Goal: Task Accomplishment & Management: Manage account settings

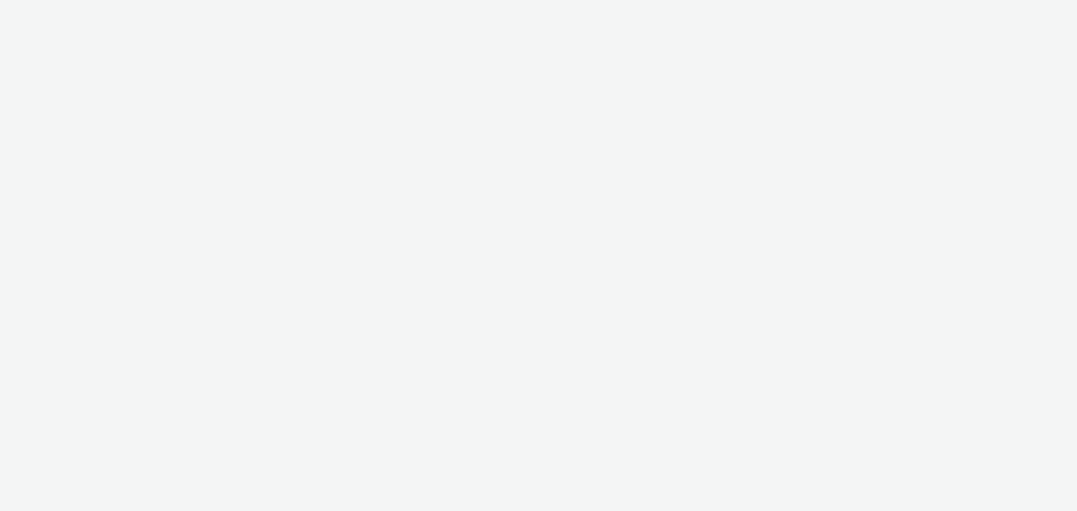
select select "11a7df10-284f-415c-b52a-427acf4c31ae"
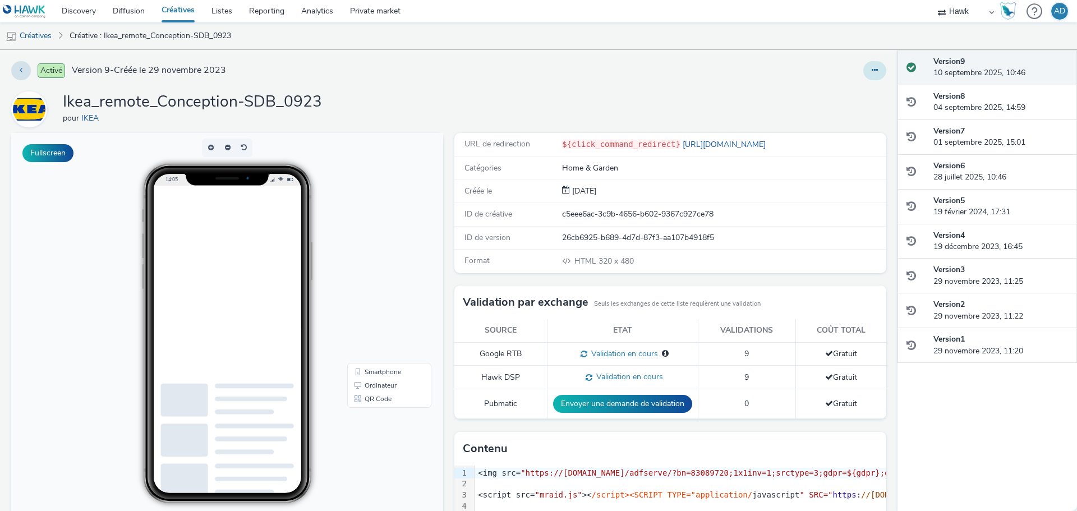
click at [863, 71] on button at bounding box center [874, 70] width 23 height 19
click at [851, 87] on link "Modifier" at bounding box center [844, 93] width 84 height 22
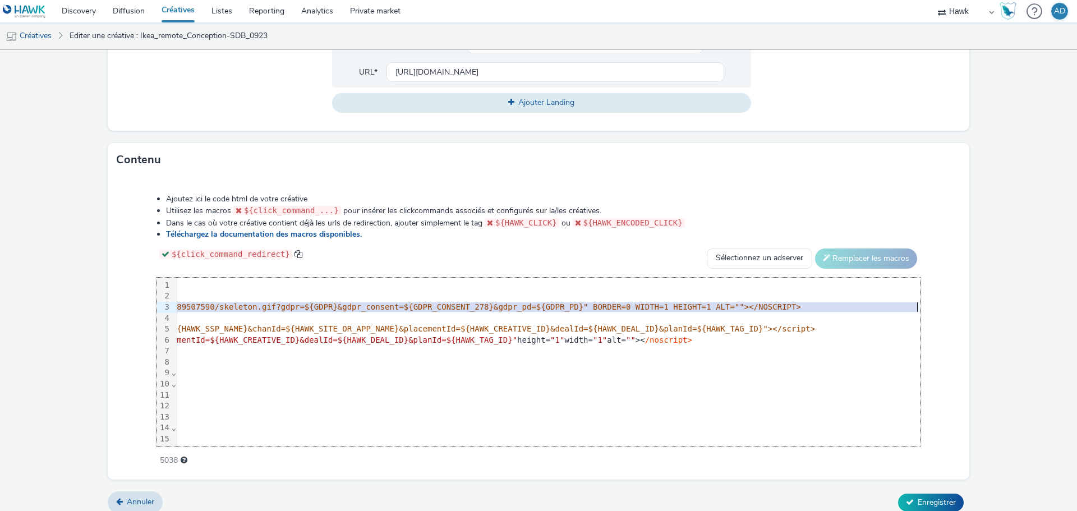
scroll to position [0, 822]
drag, startPoint x: 179, startPoint y: 305, endPoint x: 906, endPoint y: 308, distance: 726.8
click at [906, 308] on div "99 1 2 3 4 5 6 7 8 9 10 11 12 13 14 15 16 17 18 19 20 21 22 23 24 25 26 27 28 2…" at bounding box center [538, 362] width 763 height 168
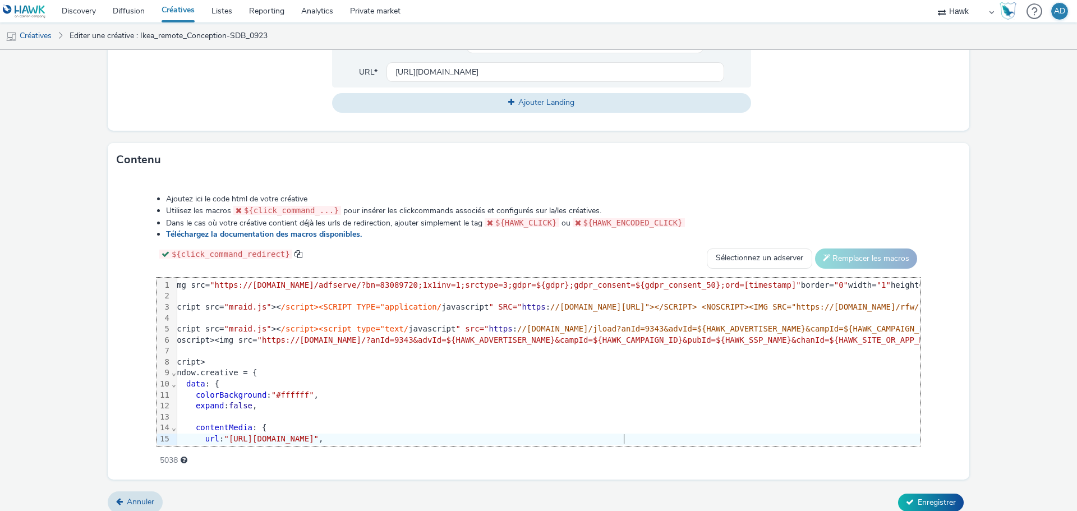
scroll to position [0, 0]
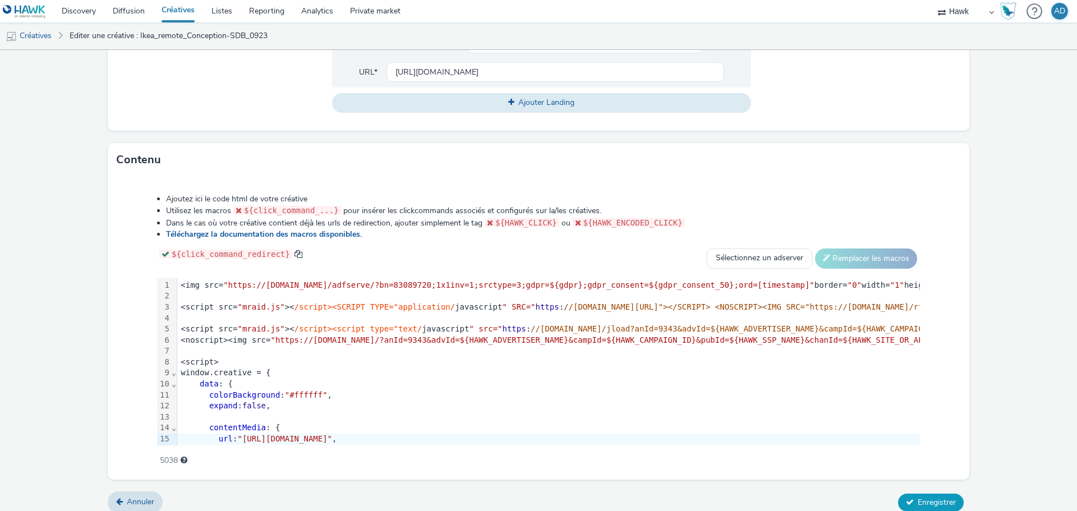
click at [935, 500] on span "Enregistrer" at bounding box center [936, 502] width 38 height 11
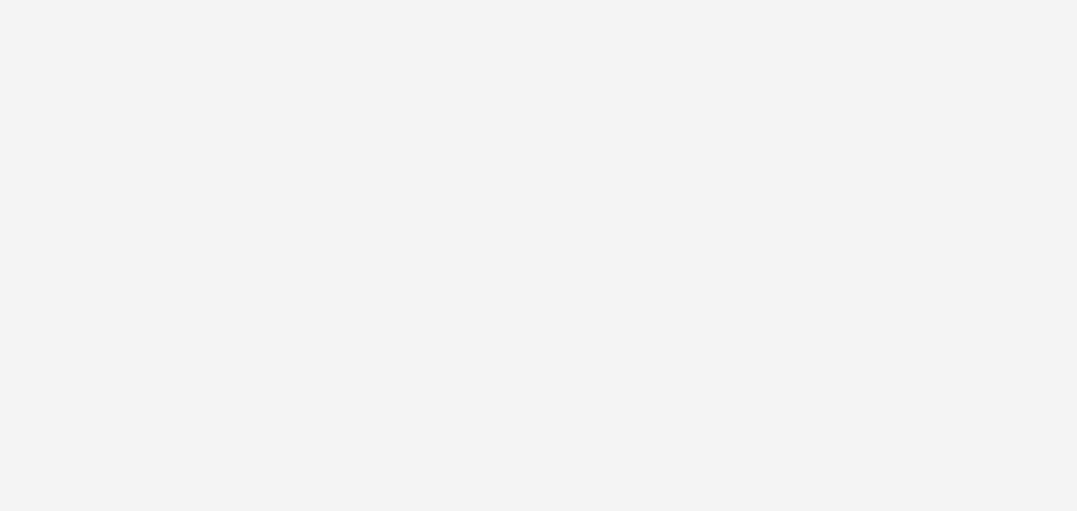
select select "11a7df10-284f-415c-b52a-427acf4c31ae"
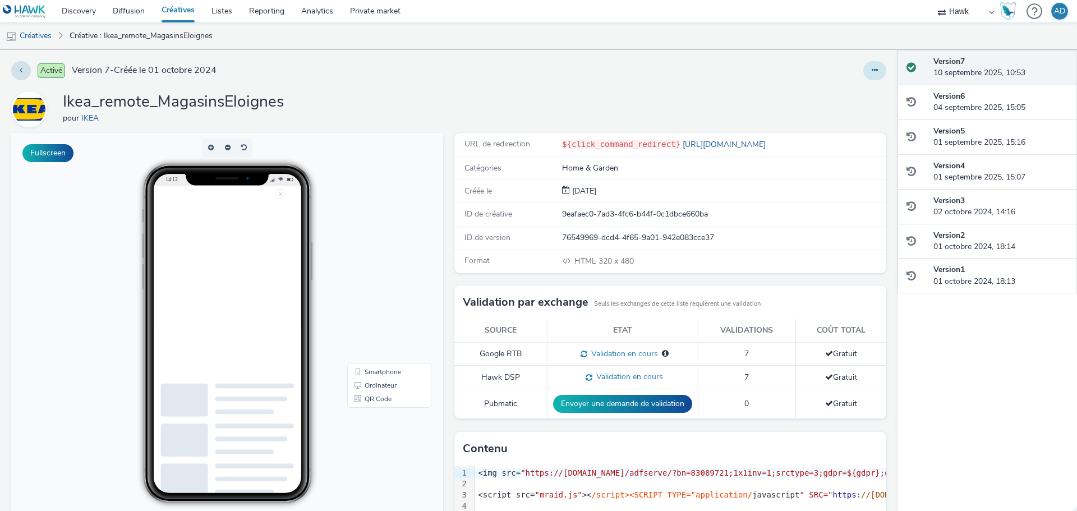
click at [863, 71] on button at bounding box center [874, 70] width 23 height 19
click at [842, 91] on link "Modifier" at bounding box center [844, 93] width 84 height 22
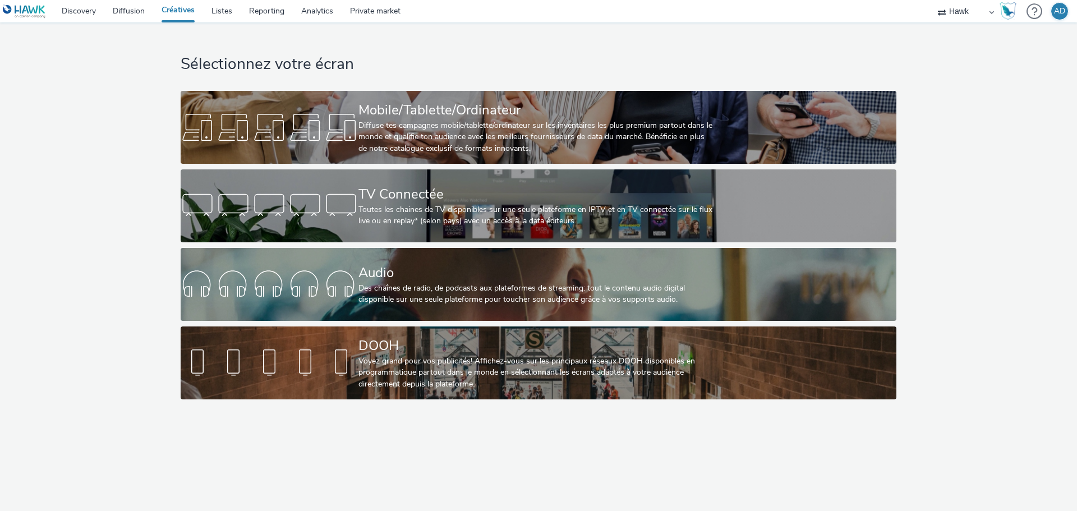
select select "11a7df10-284f-415c-b52a-427acf4c31ae"
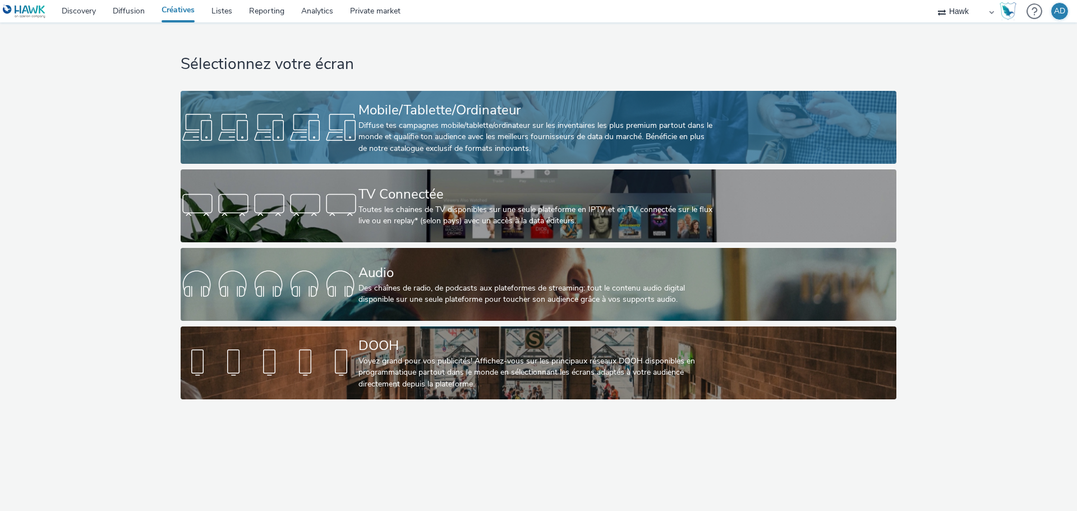
click at [458, 148] on div "Diffuse tes campagnes mobile/tablette/ordinateur sur les inventaires les plus p…" at bounding box center [536, 137] width 356 height 34
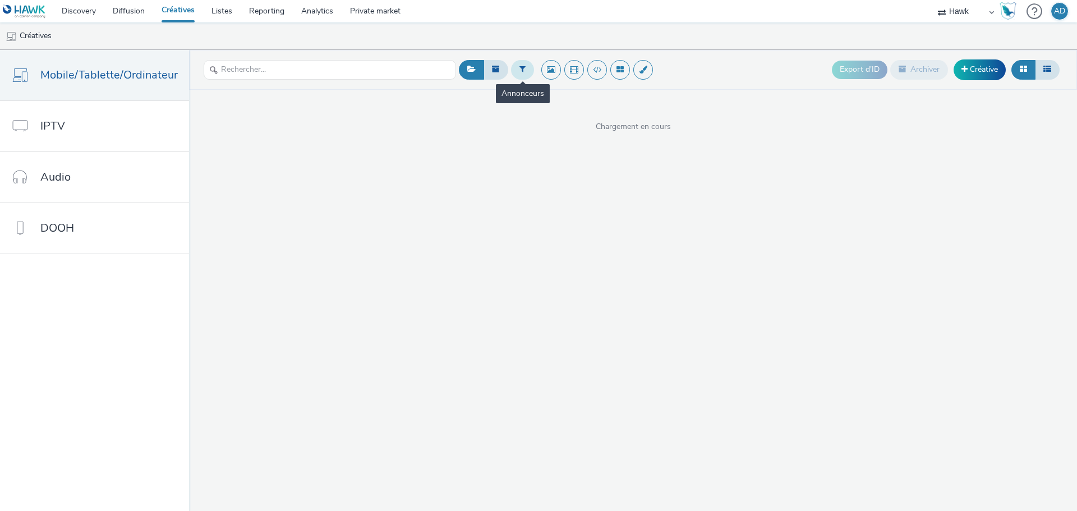
click at [520, 68] on icon at bounding box center [522, 69] width 6 height 8
click at [546, 76] on div at bounding box center [579, 73] width 79 height 13
type input "ikea"
click at [591, 87] on li "IKEA" at bounding box center [590, 90] width 112 height 19
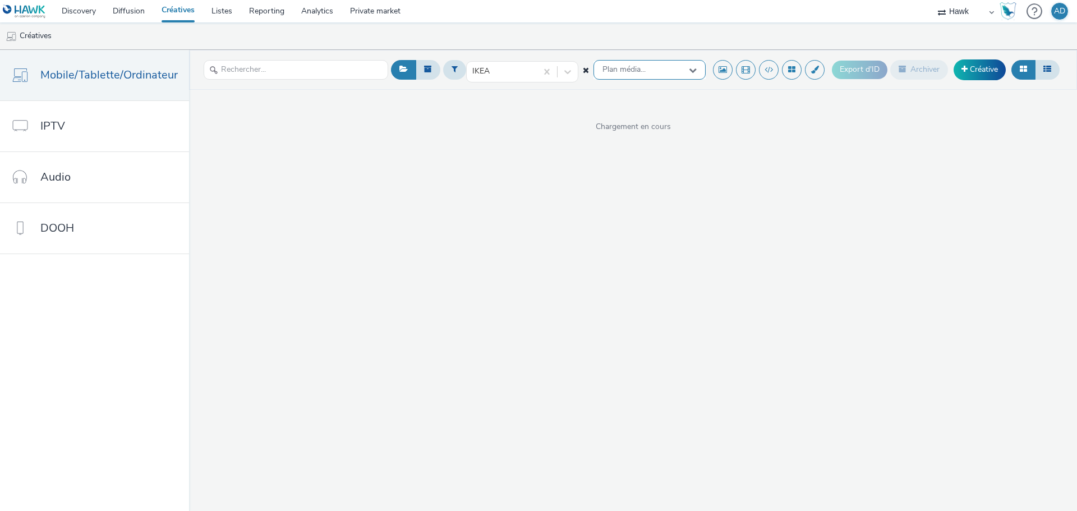
click at [629, 73] on span "Plan média..." at bounding box center [623, 70] width 43 height 10
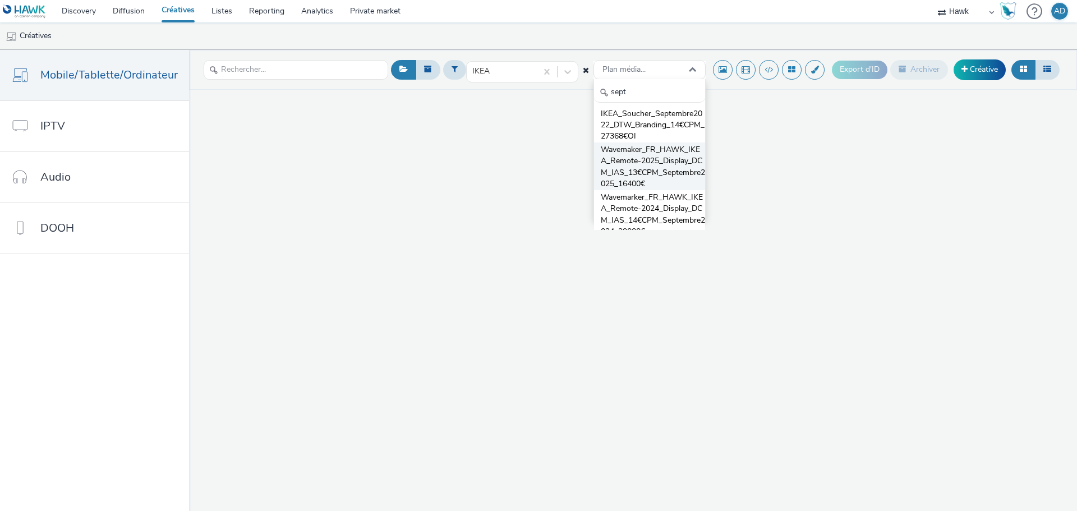
type input "sept"
click at [643, 154] on span "Wavemaker_FR_HAWK_IKEA_Remote-2025_Display_DCM_IAS_13€CPM_Septembre2025_16400€" at bounding box center [653, 167] width 104 height 46
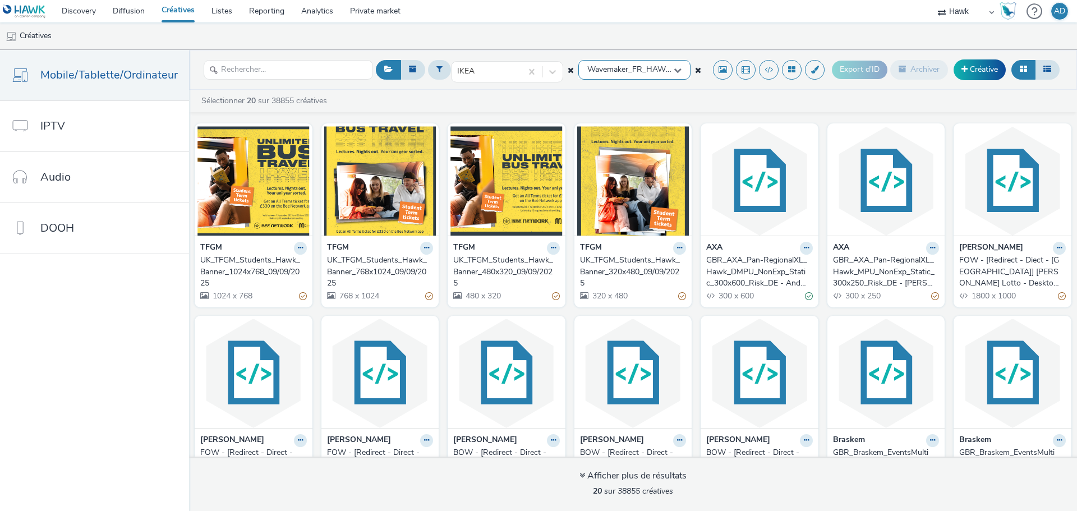
click at [631, 72] on span "Wavemaker_FR_HAWK_IKEA_Remote-2025_Display_DCM_IAS_13€CPM_Septembre2025_16400€" at bounding box center [630, 70] width 86 height 10
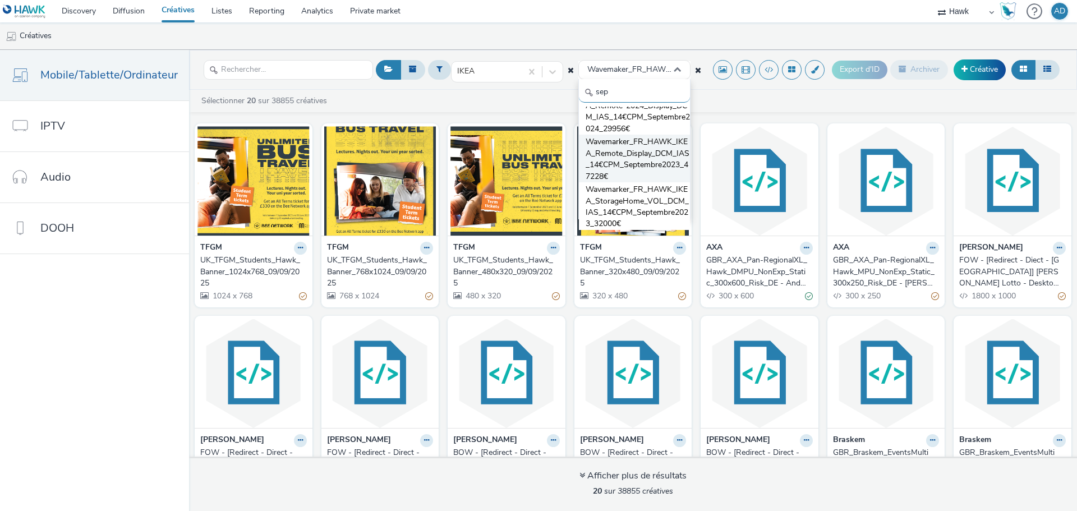
scroll to position [150, 0]
type input "sept"
click at [656, 164] on span "Wavemarker_FR_HAWK_IKEA_Remote_Display_DCM_IAS_14€CPM_Septembre2023_47228€" at bounding box center [637, 159] width 104 height 46
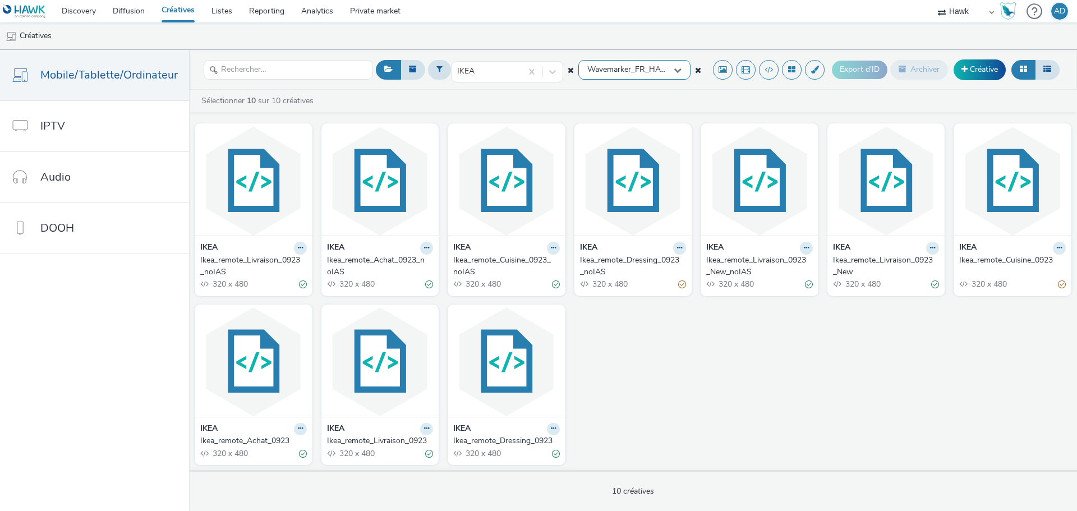
click at [623, 66] on span "Wavemarker_FR_HAWK_IKEA_Remote_Display_DCM_IAS_14€CPM_Septembre2023_47228€" at bounding box center [630, 70] width 86 height 10
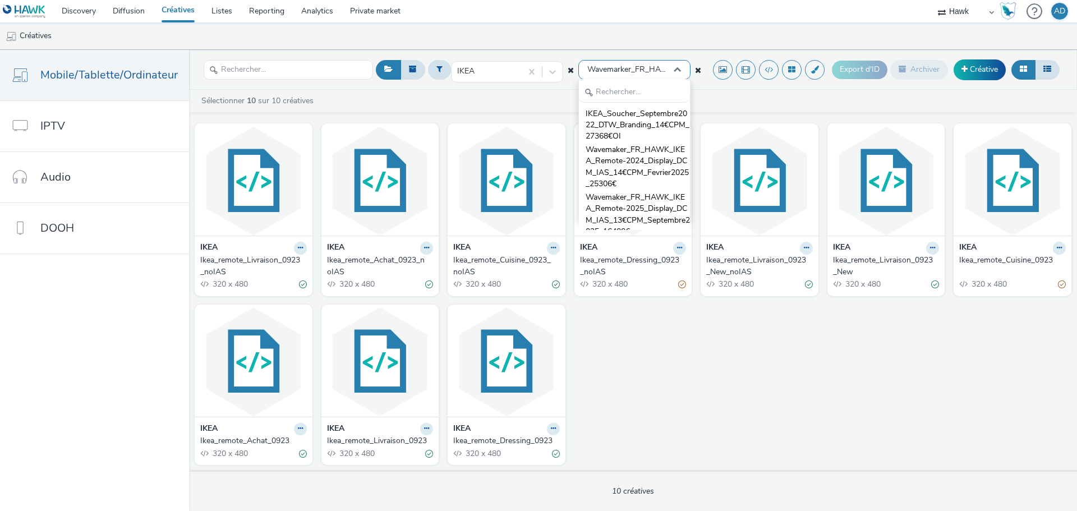
scroll to position [0, 0]
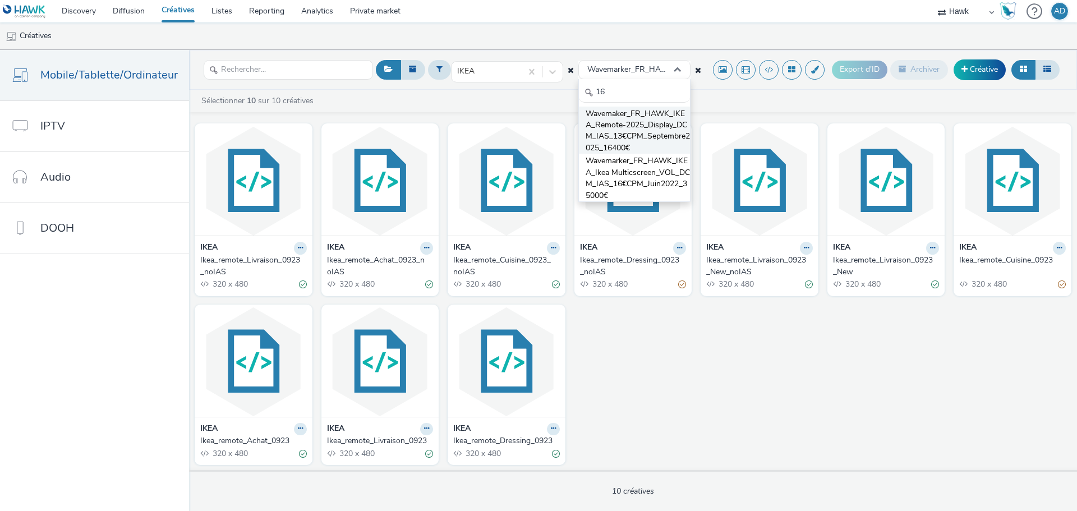
type input "16"
click at [648, 138] on span "Wavemaker_FR_HAWK_IKEA_Remote-2025_Display_DCM_IAS_13€CPM_Septembre2025_16400€" at bounding box center [637, 131] width 104 height 46
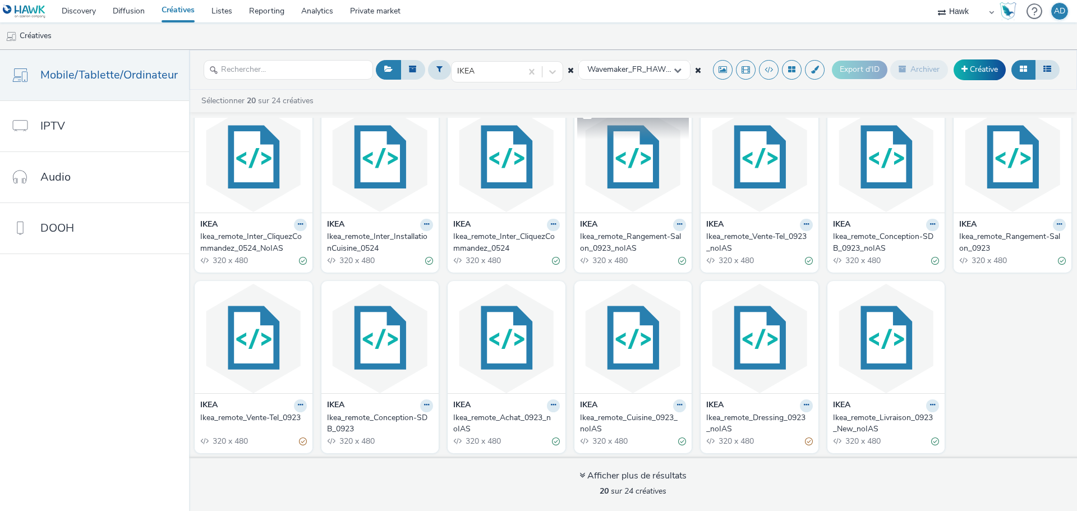
scroll to position [205, 0]
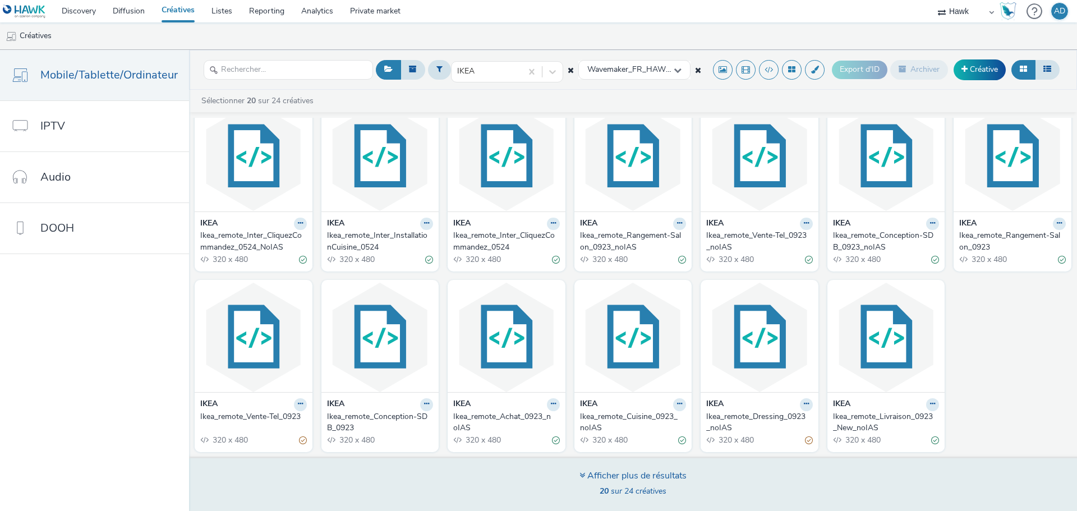
click at [645, 472] on div "Afficher plus de résultats" at bounding box center [632, 475] width 107 height 13
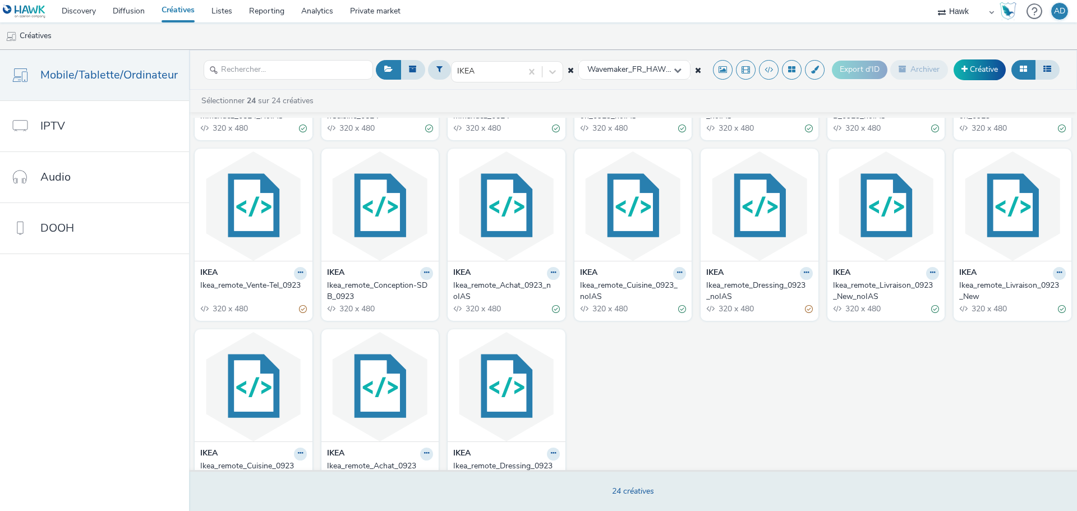
scroll to position [362, 0]
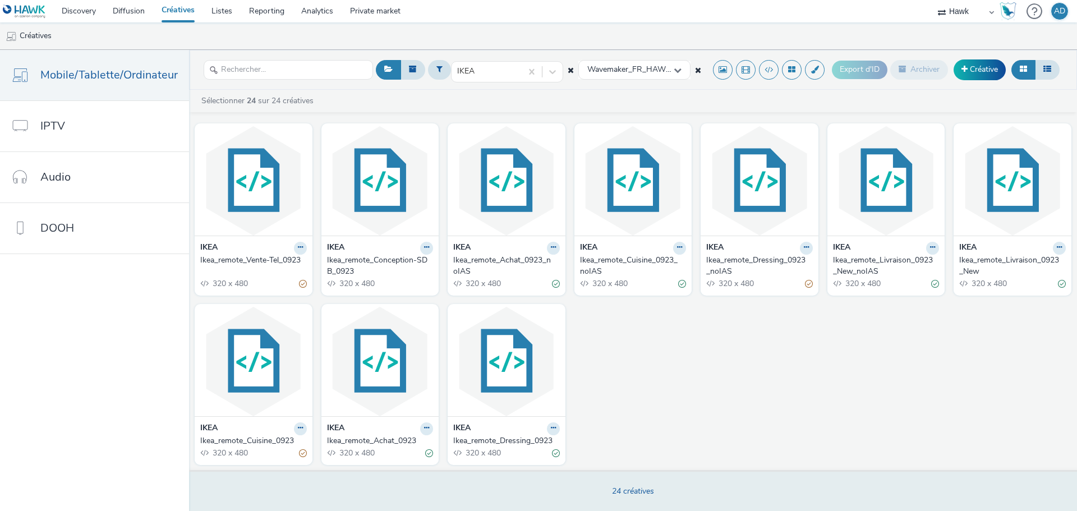
drag, startPoint x: 545, startPoint y: 424, endPoint x: 485, endPoint y: 429, distance: 60.8
drag, startPoint x: 485, startPoint y: 429, endPoint x: 493, endPoint y: 438, distance: 12.3
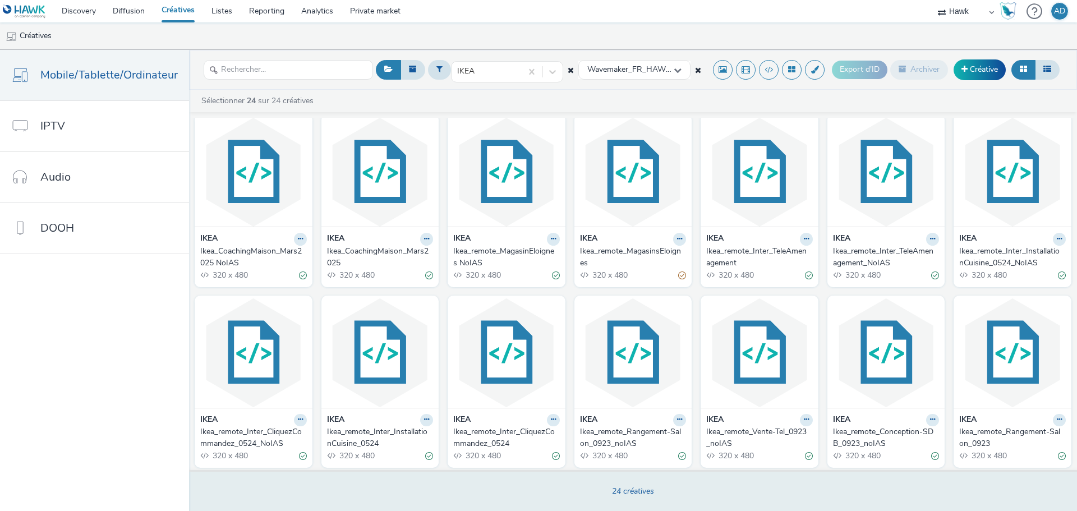
scroll to position [0, 0]
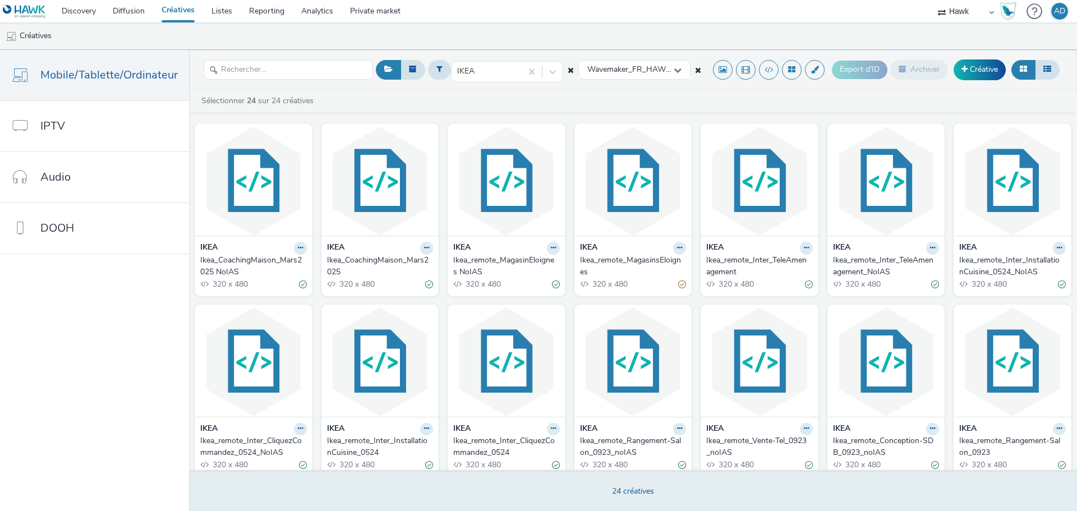
click at [525, 260] on div "Ikea_remote_MagasinEloignes NoIAS" at bounding box center [504, 266] width 102 height 23
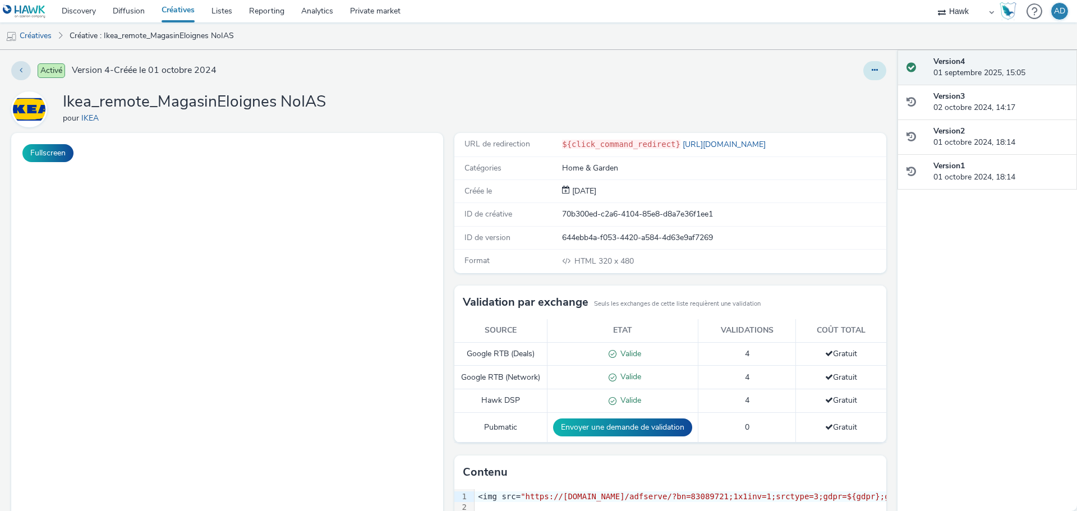
click at [872, 70] on button at bounding box center [874, 70] width 23 height 19
click at [836, 94] on link "Modifier" at bounding box center [844, 93] width 84 height 22
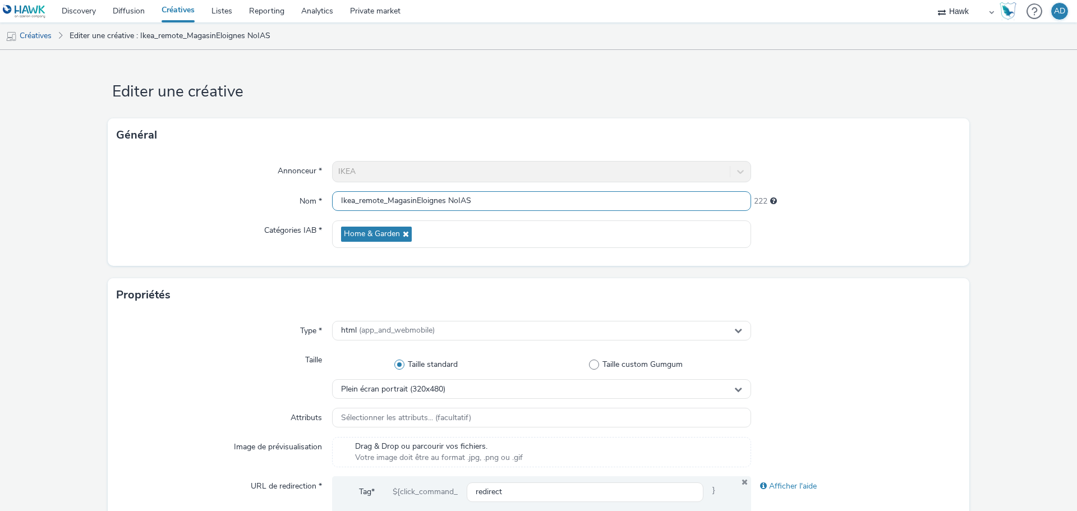
click at [415, 201] on input "Ikea_remote_MagasinEloignes NoIAS" at bounding box center [541, 201] width 419 height 20
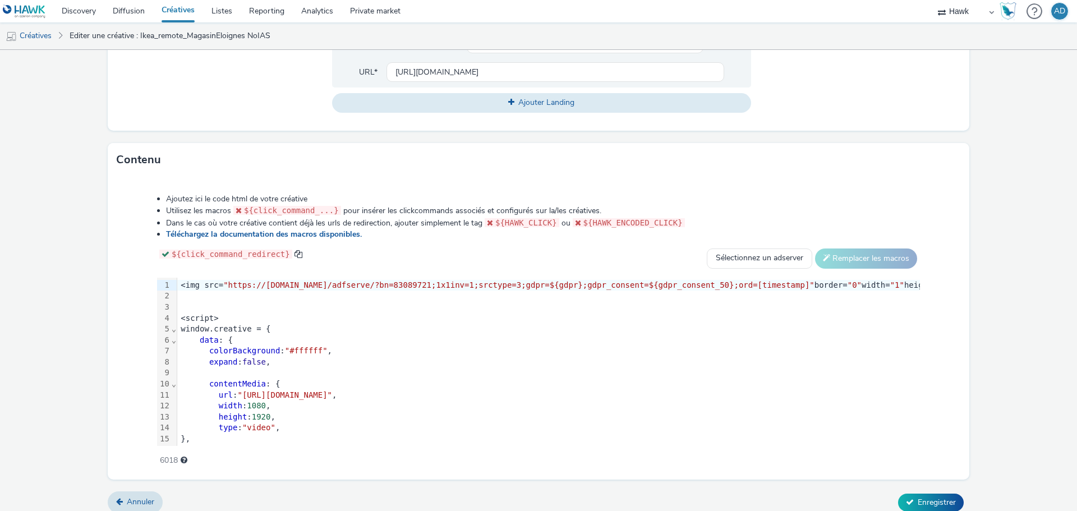
scroll to position [336, 0]
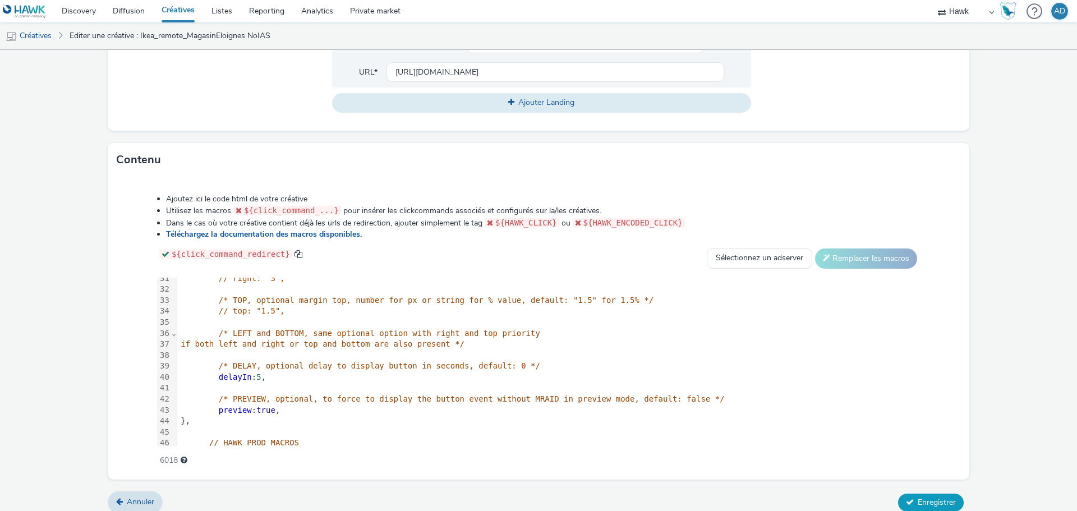
type input "Ikea_remote_MagasinsEloignes NoIAS"
click at [939, 497] on span "Enregistrer" at bounding box center [936, 502] width 38 height 11
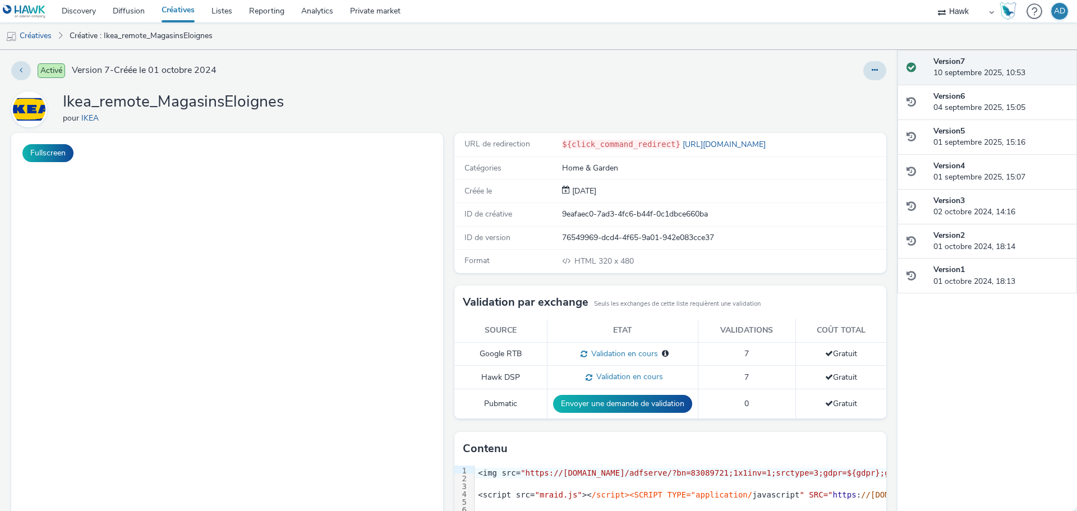
select select "11a7df10-284f-415c-b52a-427acf4c31ae"
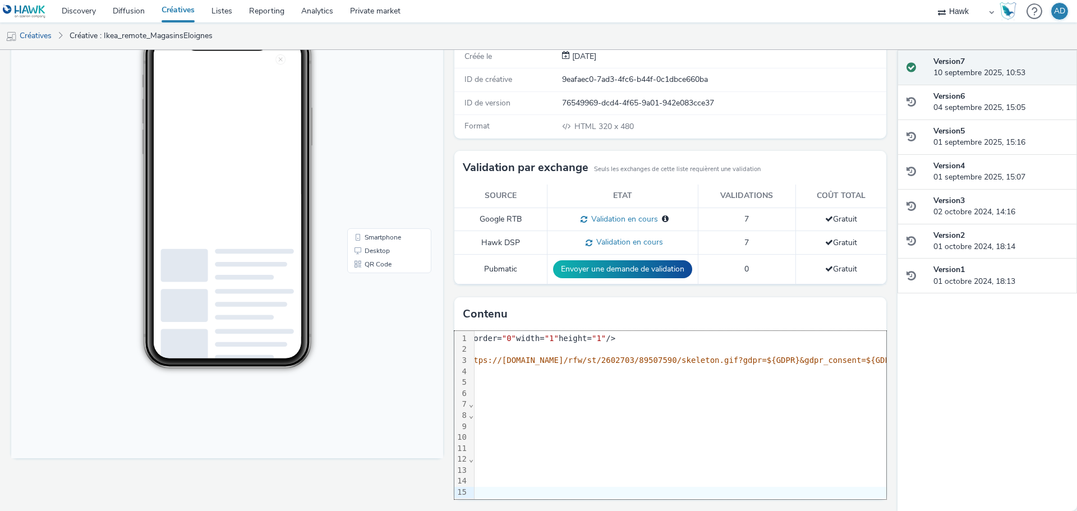
scroll to position [0, 713]
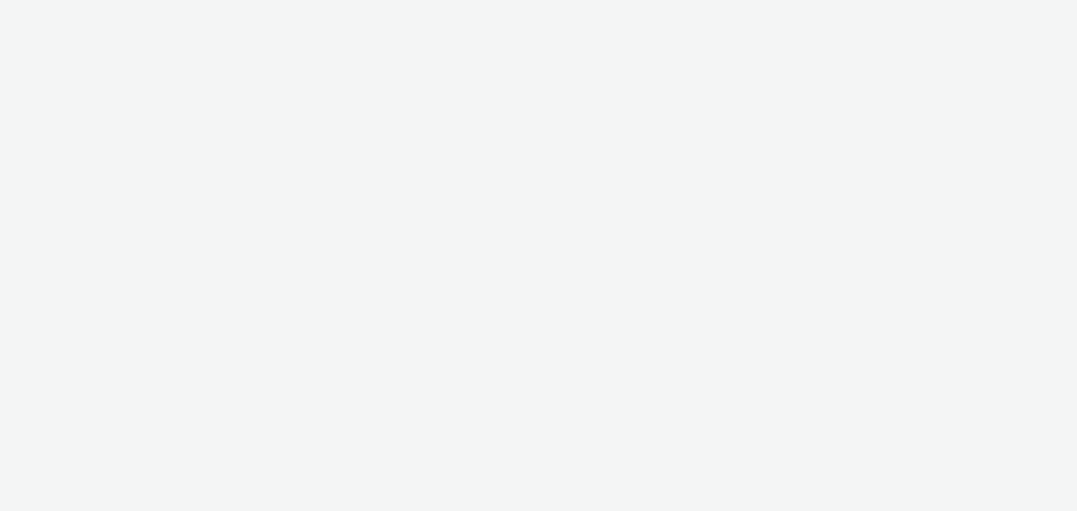
select select "11a7df10-284f-415c-b52a-427acf4c31ae"
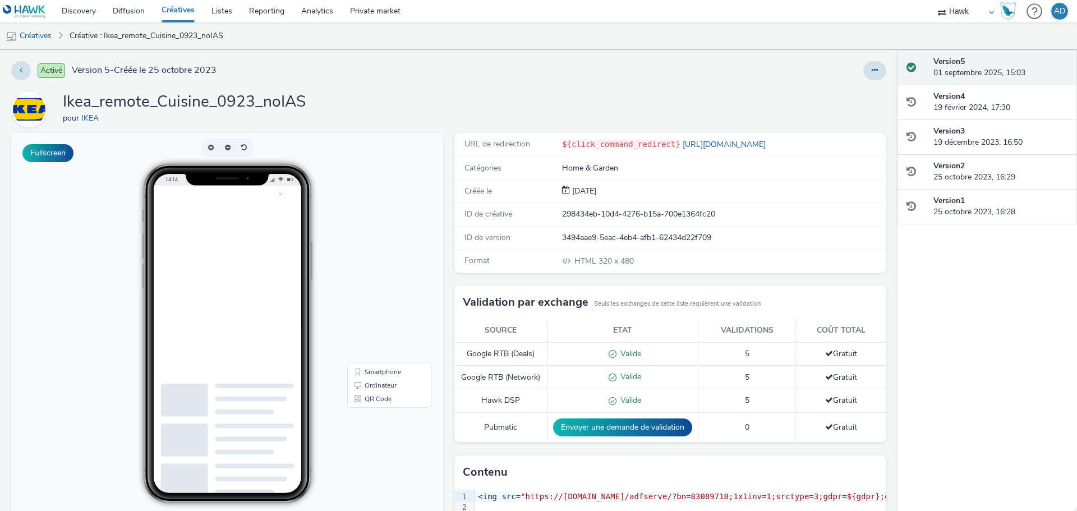
drag, startPoint x: 863, startPoint y: 73, endPoint x: 739, endPoint y: 80, distance: 124.7
click at [739, 80] on div at bounding box center [711, 70] width 350 height 19
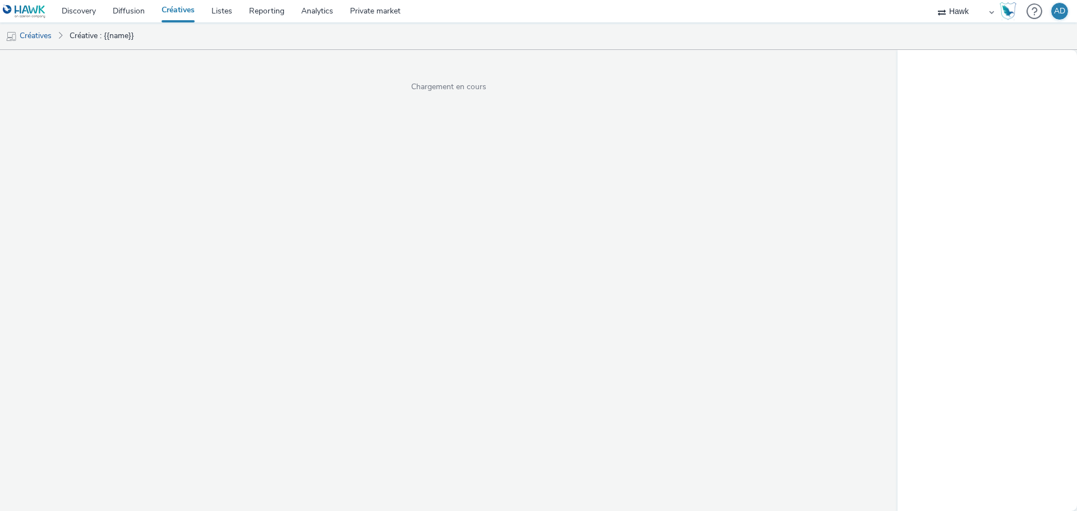
select select "11a7df10-284f-415c-b52a-427acf4c31ae"
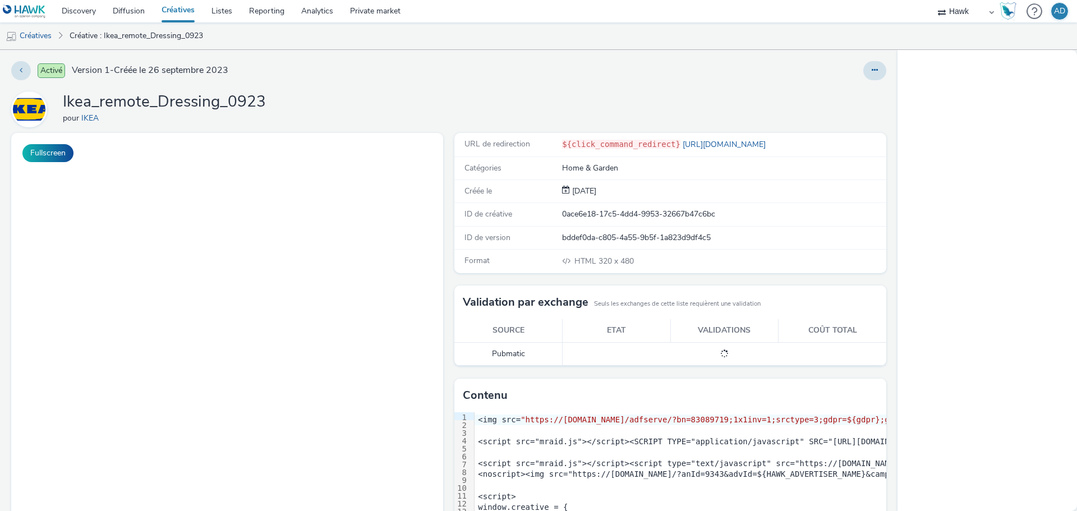
select select "11a7df10-284f-415c-b52a-427acf4c31ae"
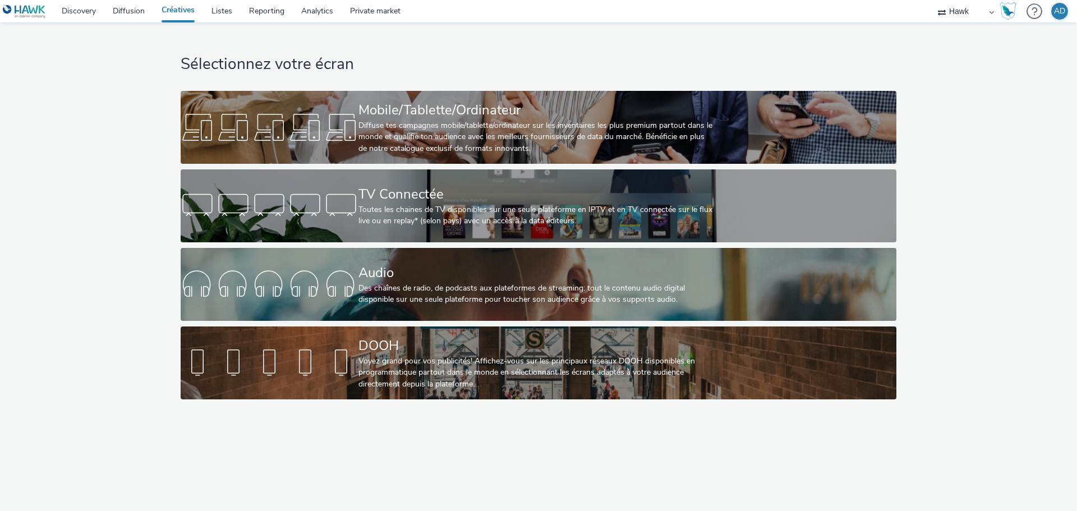
select select "11a7df10-284f-415c-b52a-427acf4c31ae"
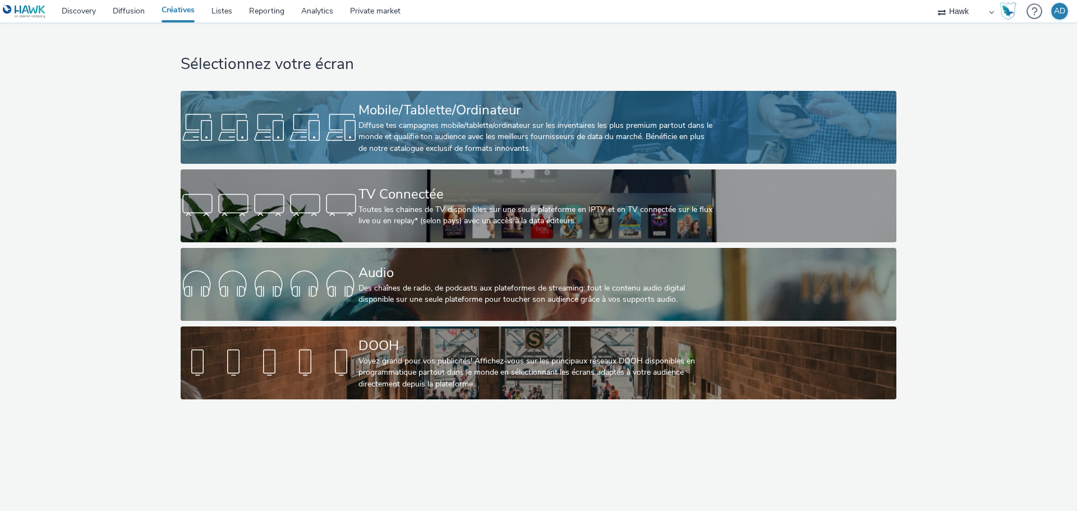
click at [428, 159] on div "Mobile/Tablette/Ordinateur Diffuse tes campagnes mobile/tablette/ordinateur sur…" at bounding box center [536, 127] width 356 height 73
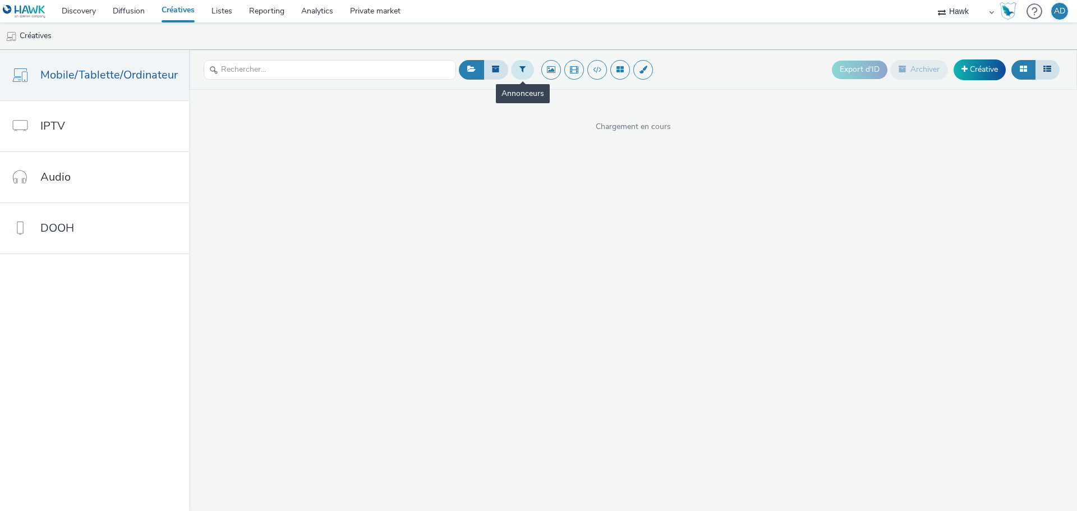
click at [522, 71] on icon at bounding box center [522, 69] width 6 height 8
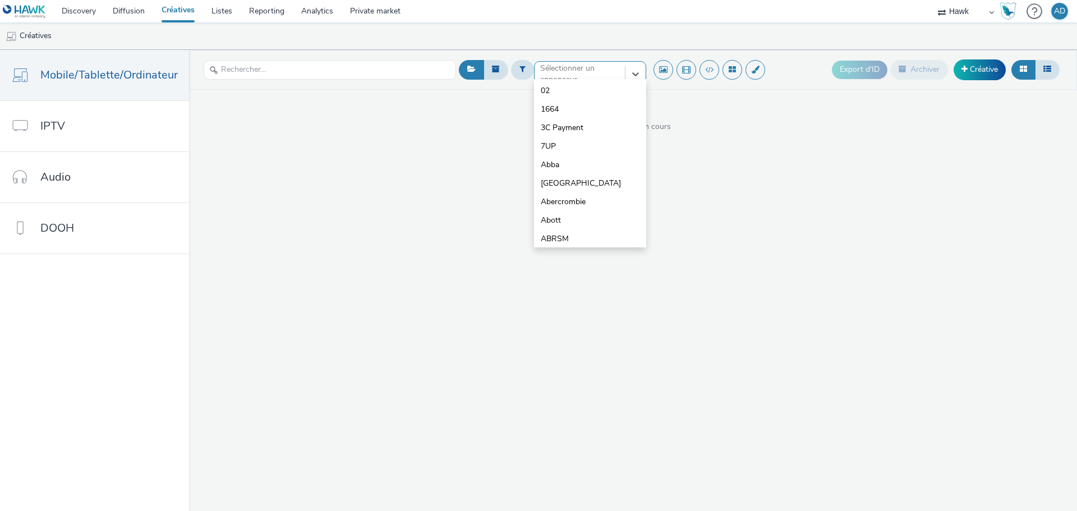
click at [598, 75] on div at bounding box center [579, 73] width 79 height 13
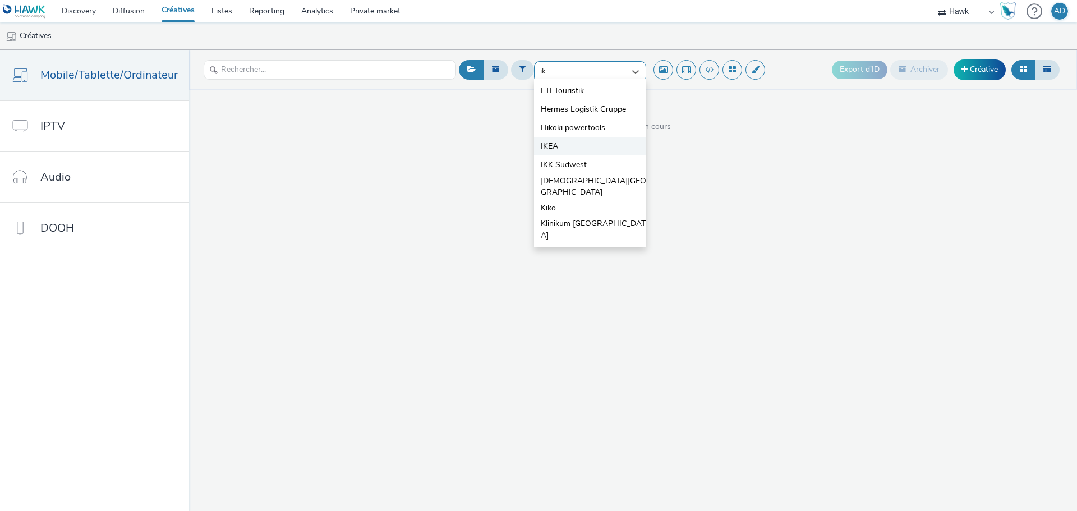
type input "ike"
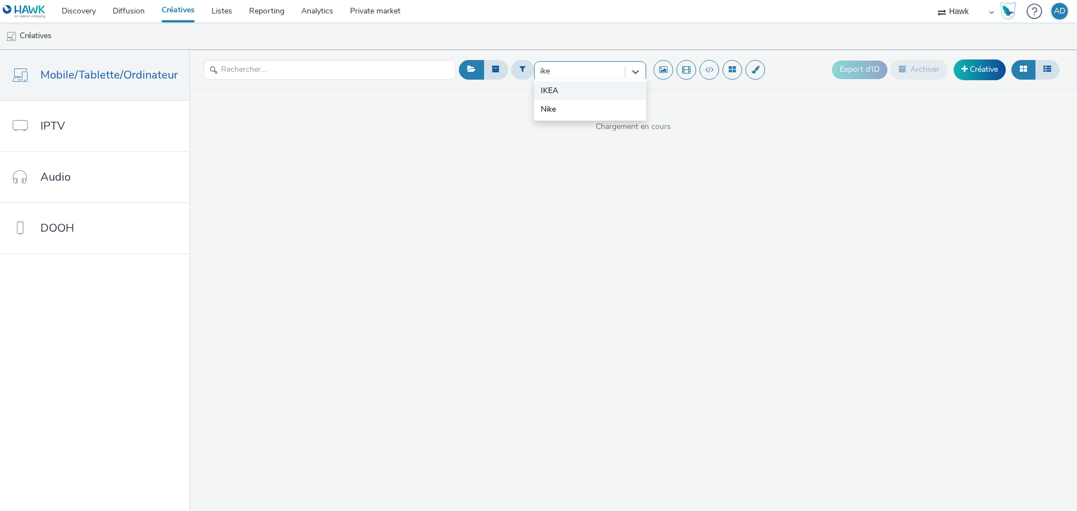
click at [568, 89] on li "IKEA" at bounding box center [590, 90] width 112 height 19
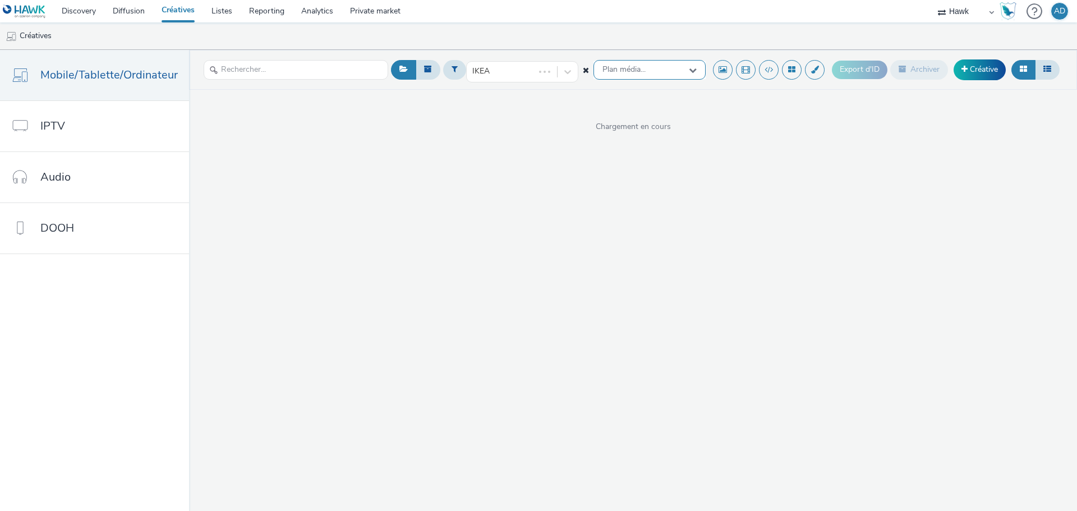
click at [631, 70] on span "Plan média..." at bounding box center [623, 70] width 43 height 10
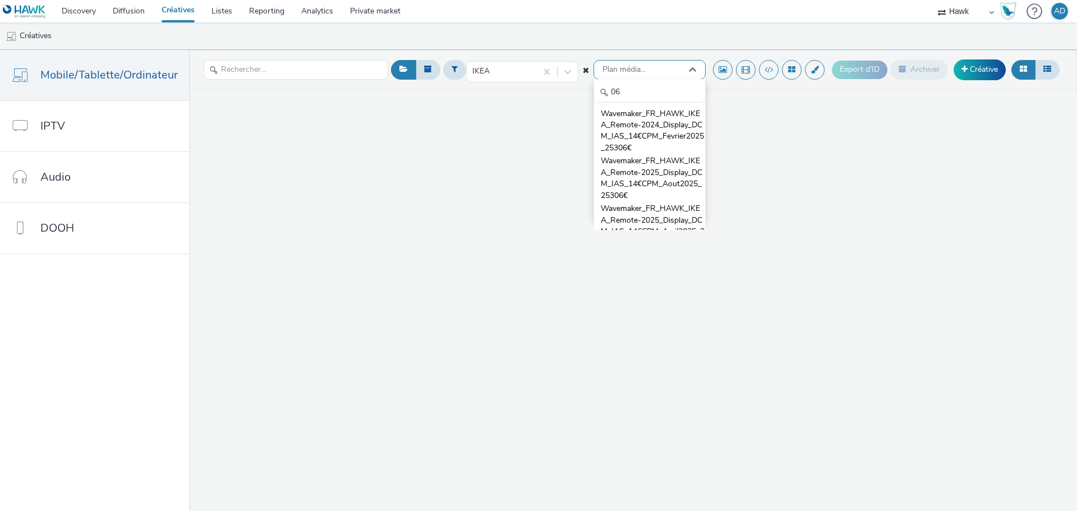
type input "0"
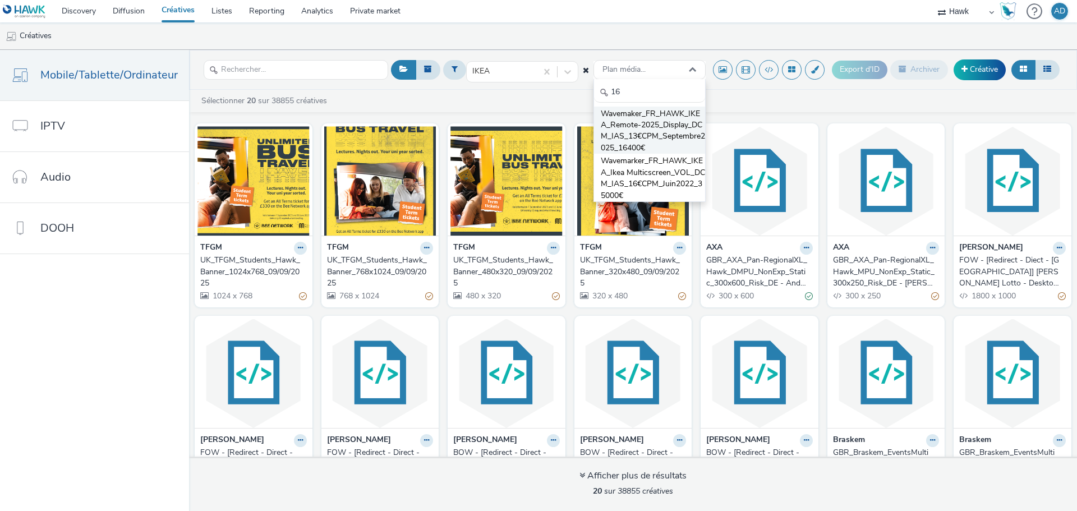
type input "16"
click at [644, 109] on span "Wavemaker_FR_HAWK_IKEA_Remote-2025_Display_DCM_IAS_13€CPM_Septembre2025_16400€" at bounding box center [653, 131] width 104 height 46
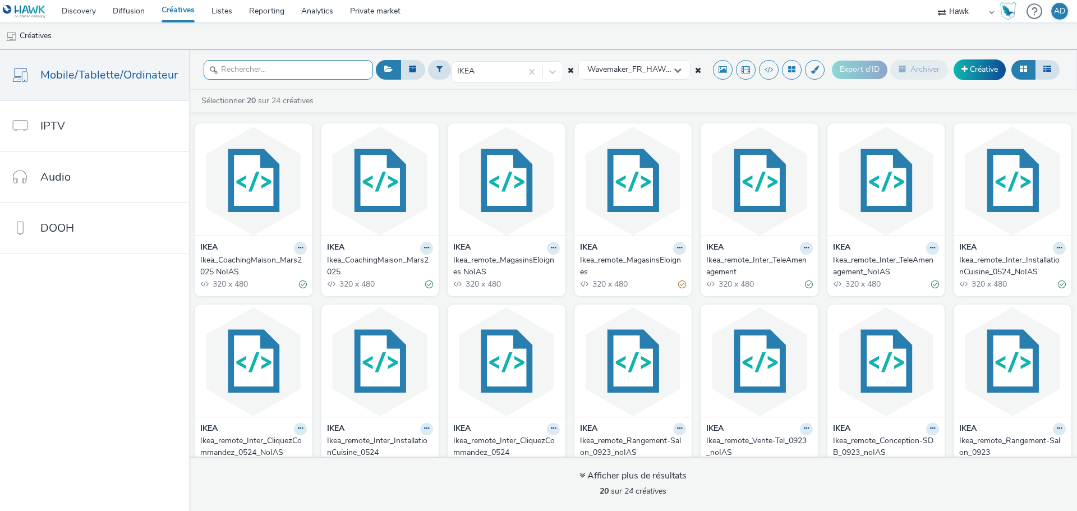
click at [256, 75] on input "text" at bounding box center [288, 70] width 169 height 20
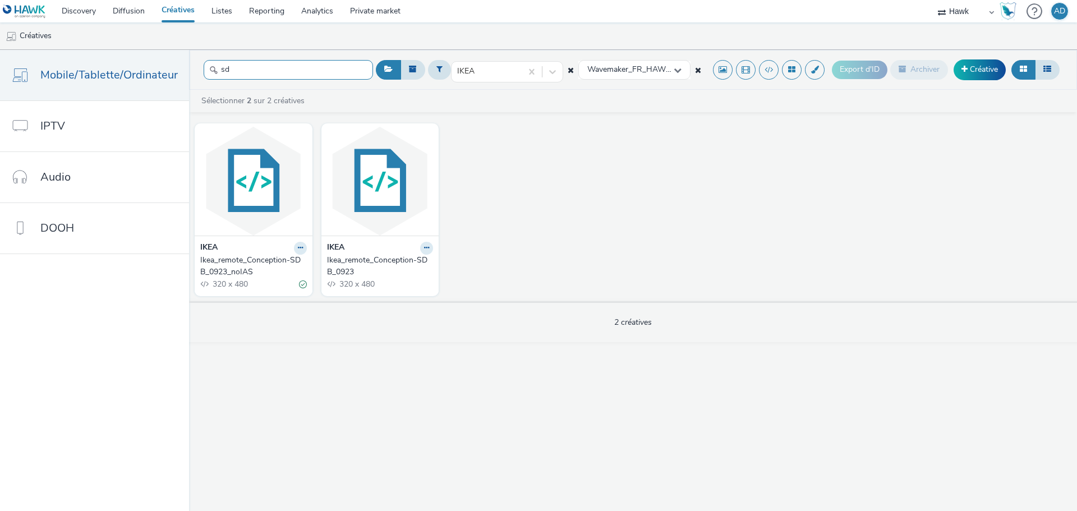
type input "sd"
drag, startPoint x: 379, startPoint y: 252, endPoint x: 357, endPoint y: 260, distance: 23.1
drag, startPoint x: 232, startPoint y: 69, endPoint x: 206, endPoint y: 68, distance: 26.4
click at [206, 68] on div "sd" at bounding box center [288, 69] width 169 height 27
type input "ve"
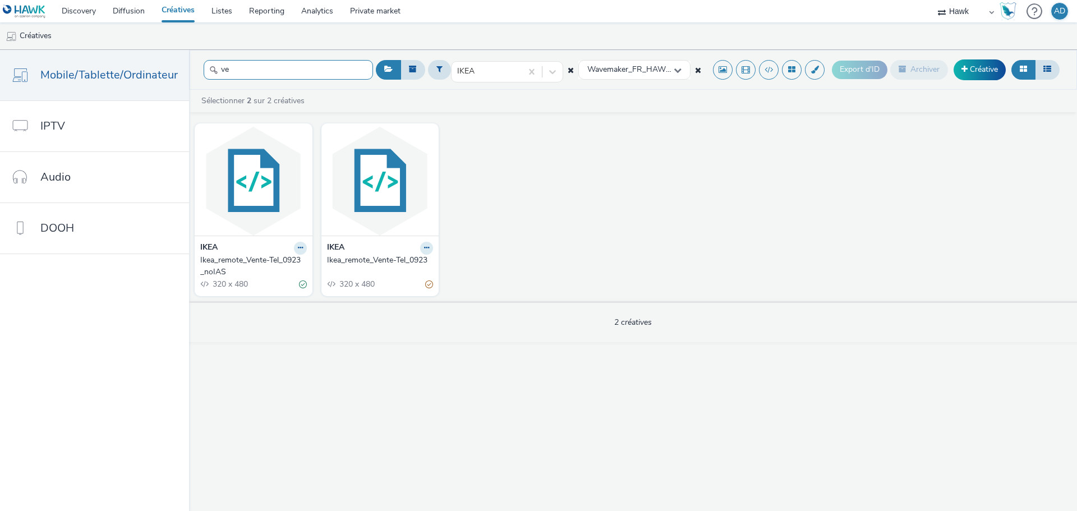
drag, startPoint x: 217, startPoint y: 73, endPoint x: 196, endPoint y: 74, distance: 21.3
click at [196, 74] on header "ve IKEA Wavemaker_FR_HAWK_IKEA_Remote-2025_Display_DCM_IAS_13€CPM_Septembre2025…" at bounding box center [633, 70] width 888 height 40
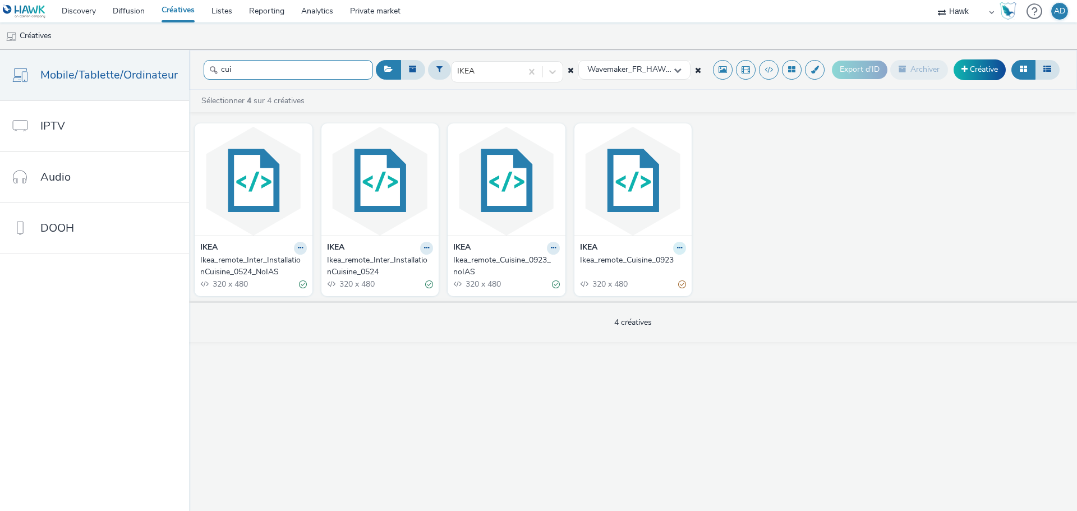
type input "cui"
drag, startPoint x: 680, startPoint y: 243, endPoint x: 605, endPoint y: 255, distance: 76.1
drag, startPoint x: 605, startPoint y: 255, endPoint x: 596, endPoint y: 259, distance: 9.8
click at [596, 259] on div "Ikea_remote_Cuisine_0923" at bounding box center [631, 260] width 102 height 11
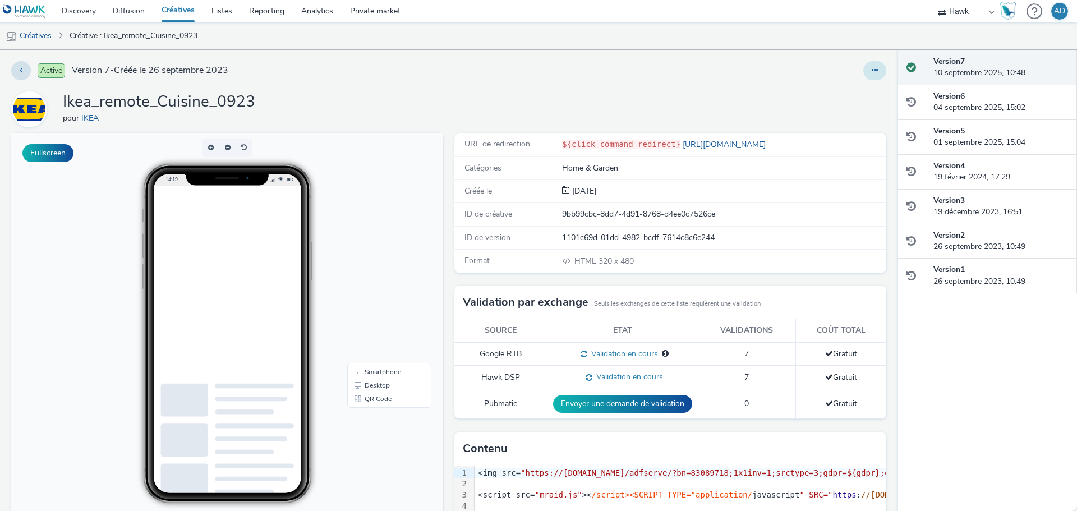
click at [871, 68] on icon at bounding box center [874, 70] width 6 height 8
click at [836, 92] on link "Modifier" at bounding box center [844, 93] width 84 height 22
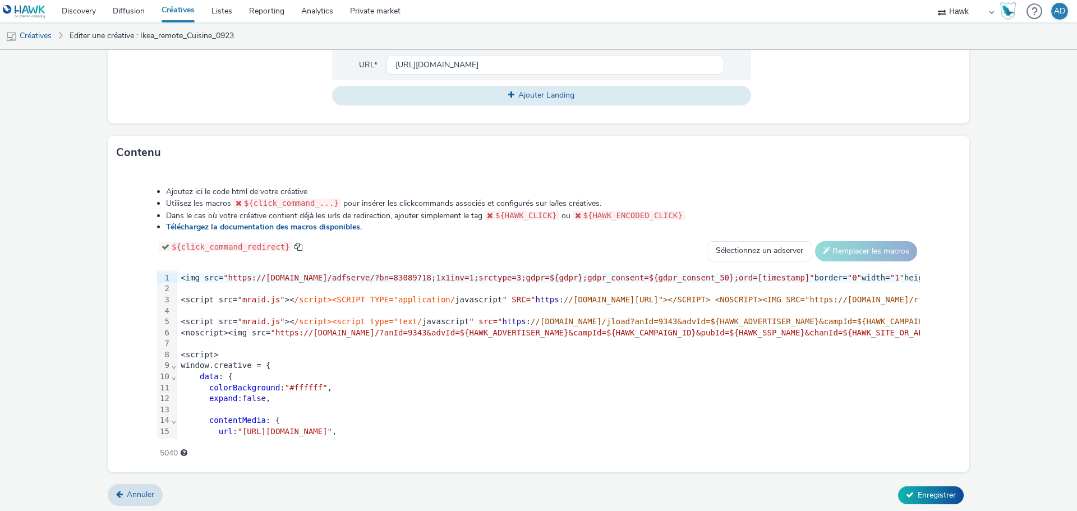
scroll to position [458, 0]
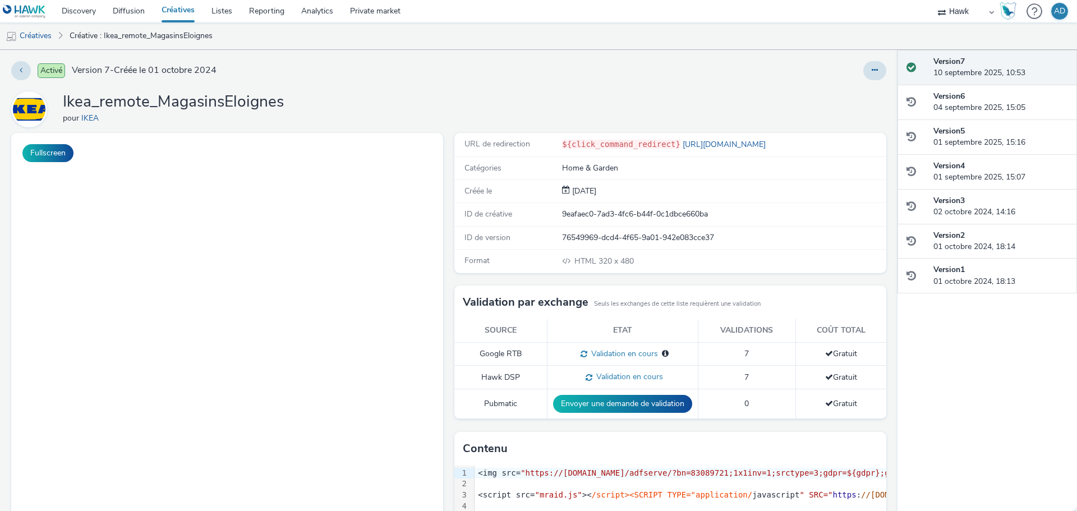
select select "11a7df10-284f-415c-b52a-427acf4c31ae"
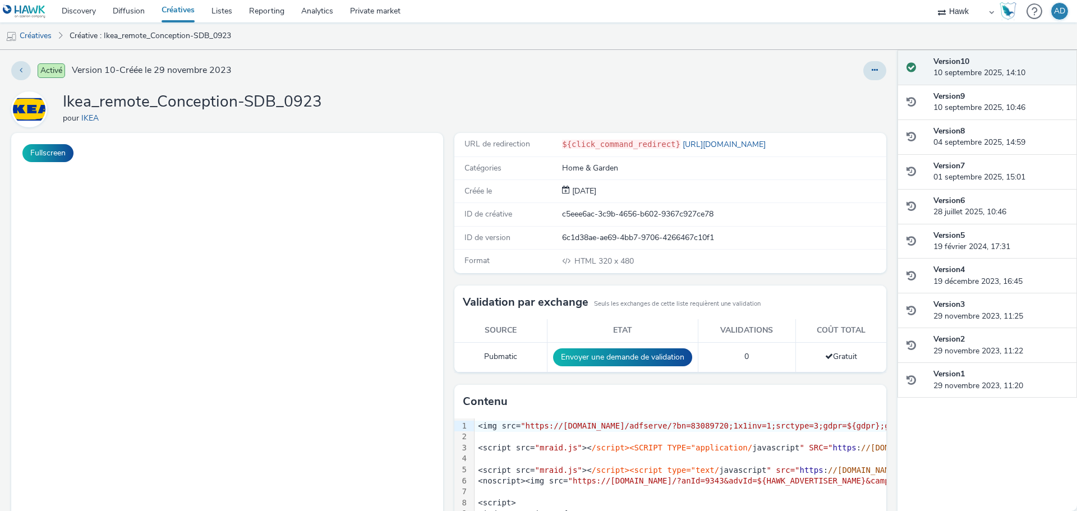
select select "11a7df10-284f-415c-b52a-427acf4c31ae"
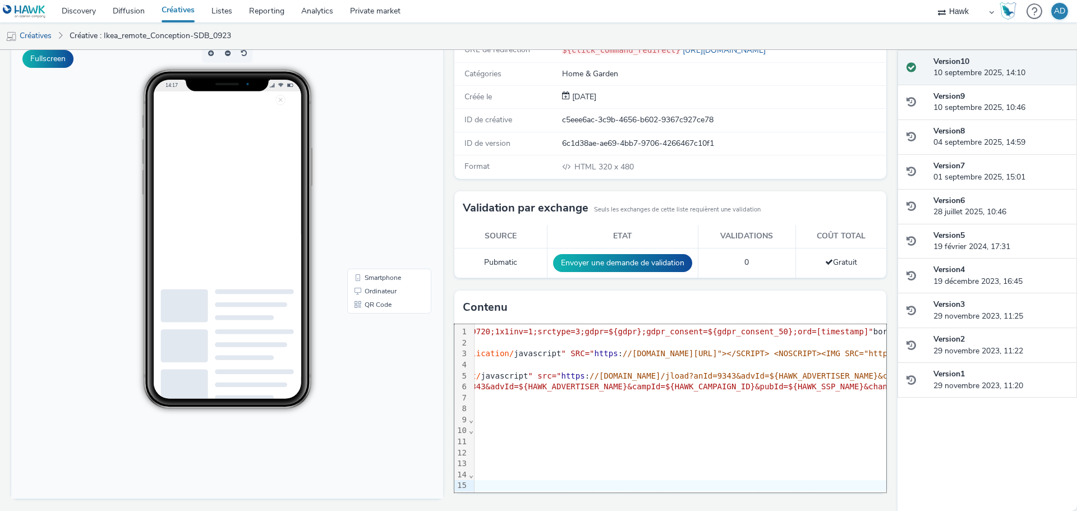
scroll to position [0, 243]
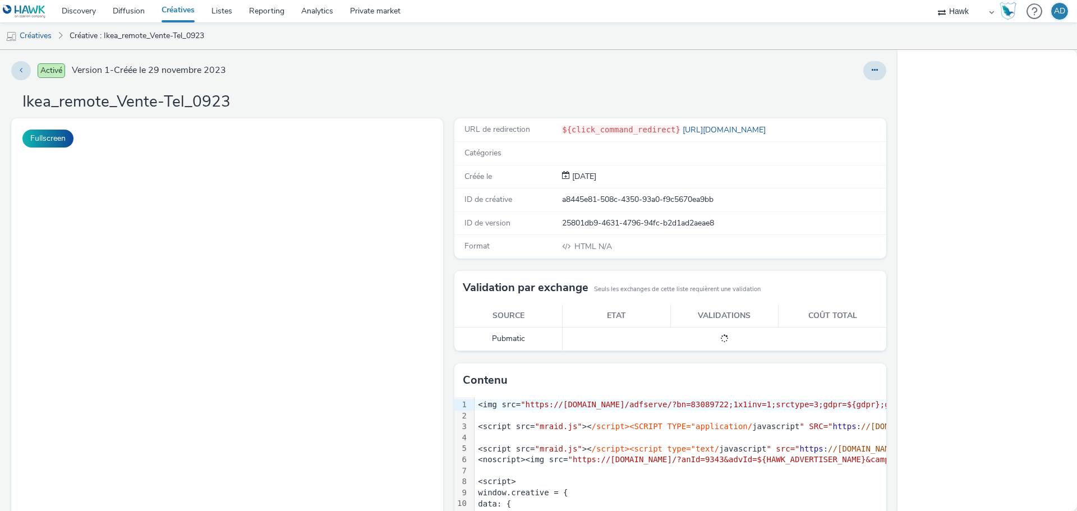
select select "11a7df10-284f-415c-b52a-427acf4c31ae"
